Goal: Find specific page/section: Find specific page/section

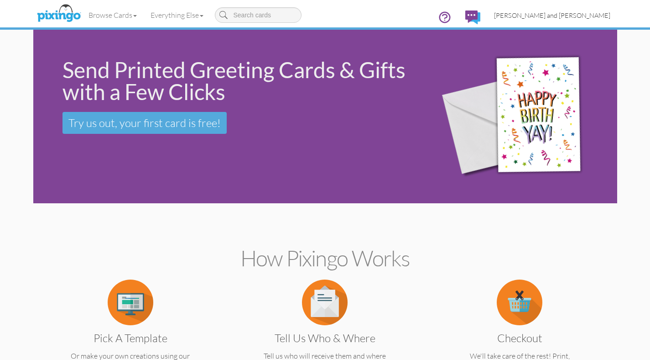
click at [571, 13] on span "[PERSON_NAME] and [PERSON_NAME]" at bounding box center [552, 15] width 116 height 8
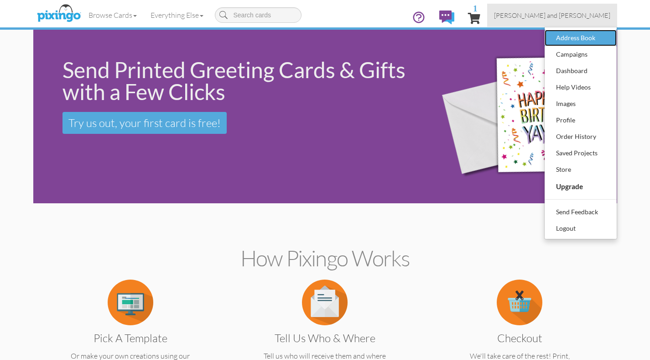
click at [573, 38] on div "Address Book" at bounding box center [581, 38] width 54 height 14
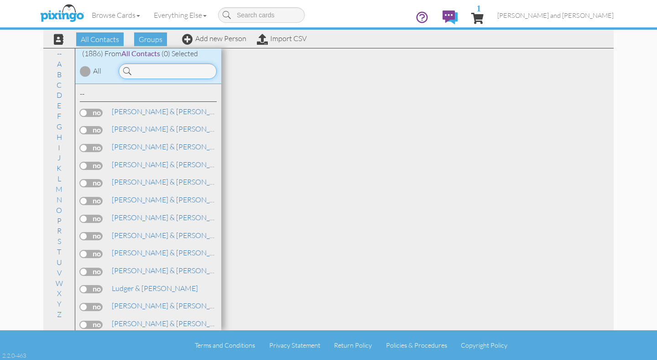
click at [174, 69] on input at bounding box center [168, 71] width 98 height 16
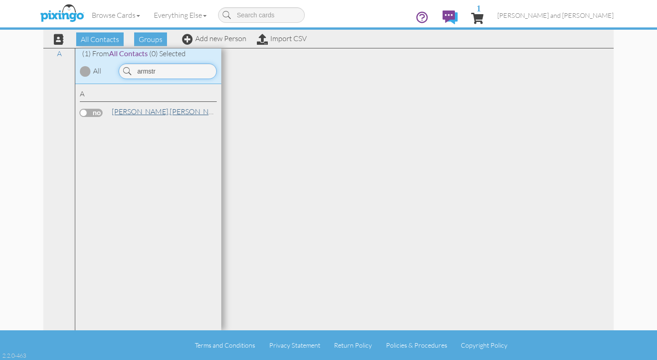
type input "armstr"
click at [153, 109] on link "[PERSON_NAME]" at bounding box center [169, 111] width 116 height 11
